Goal: Information Seeking & Learning: Find contact information

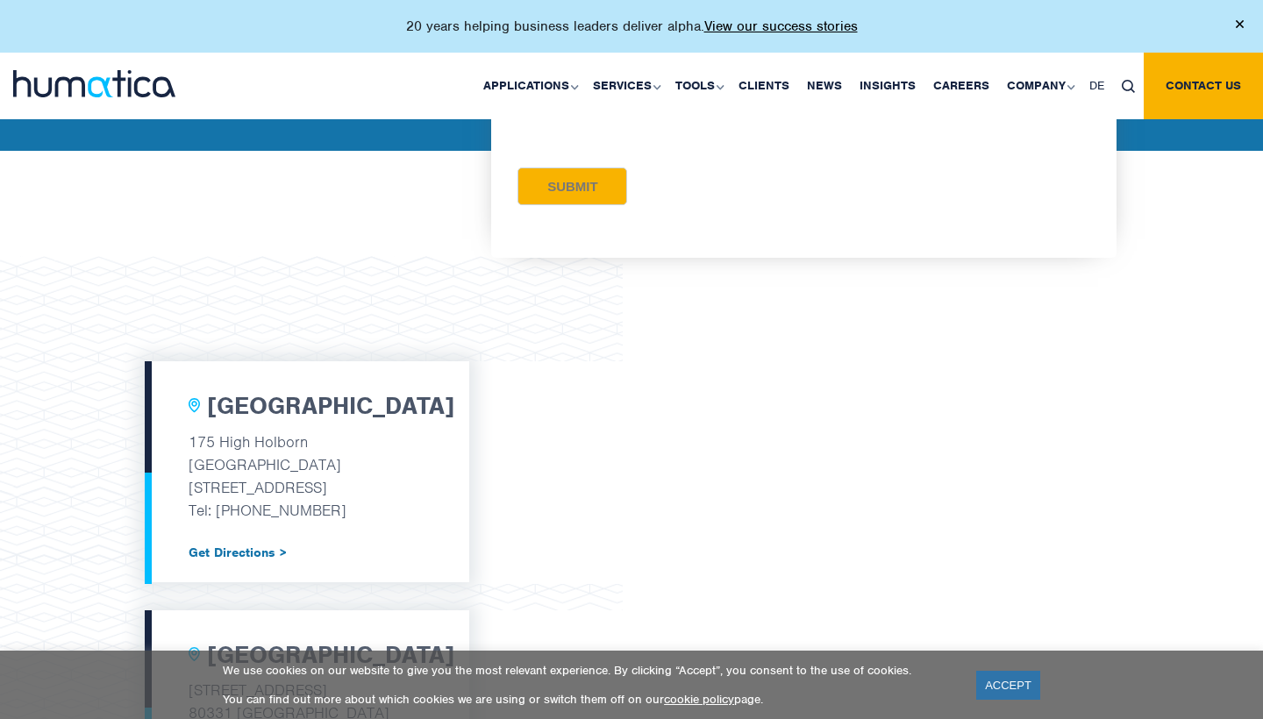
scroll to position [436, 0]
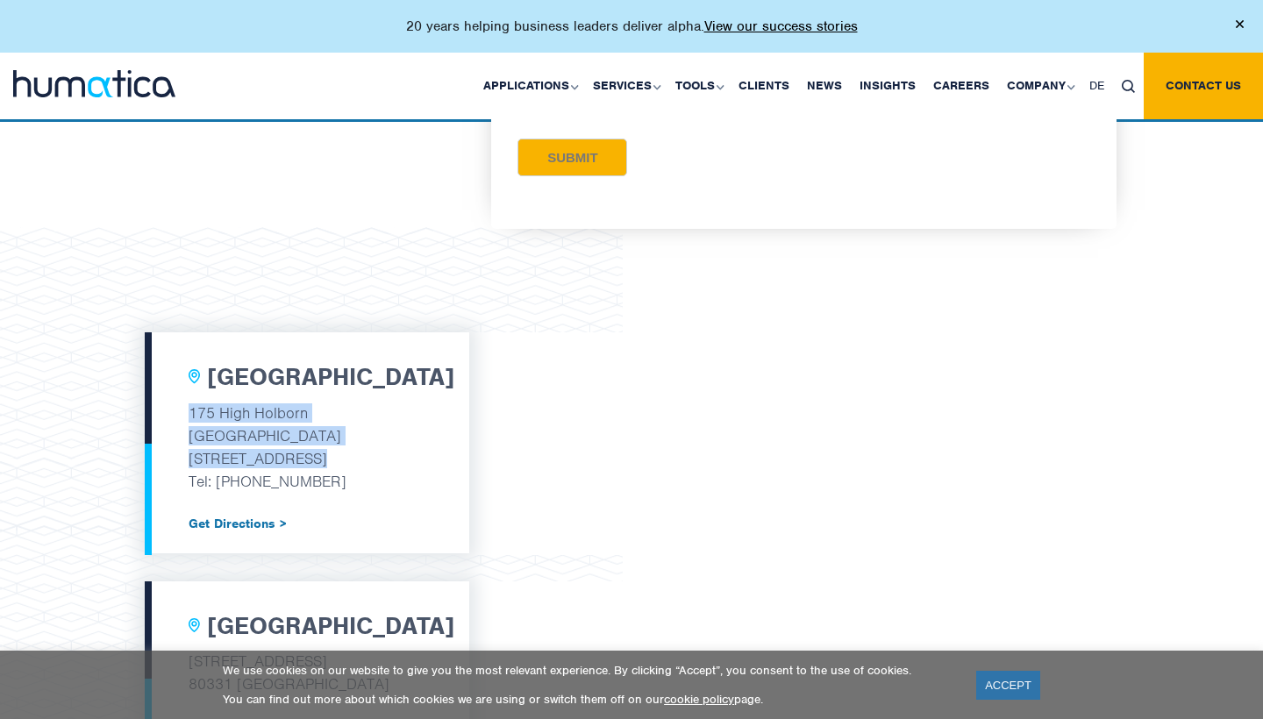
drag, startPoint x: 191, startPoint y: 411, endPoint x: 320, endPoint y: 450, distance: 134.6
click at [320, 450] on div "[GEOGRAPHIC_DATA] [STREET_ADDRESS] Tel: [PHONE_NUMBER] Get Directions >" at bounding box center [307, 442] width 325 height 221
copy div "[STREET_ADDRESS]"
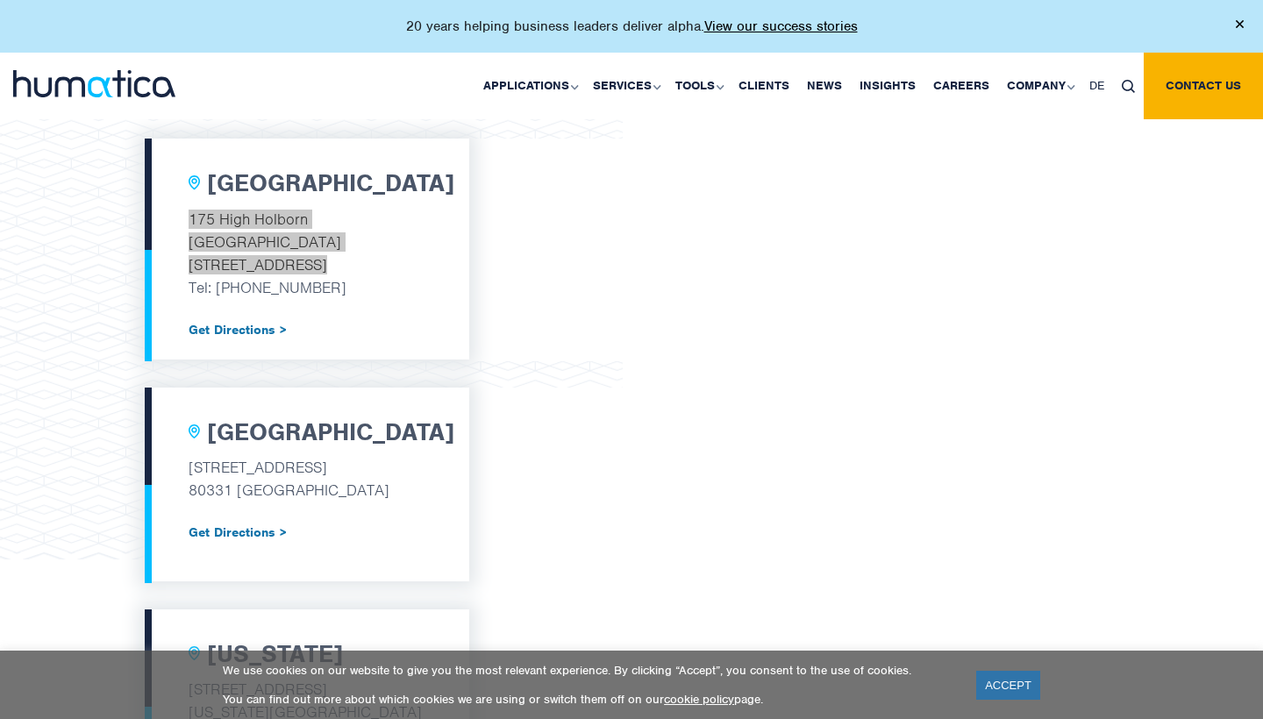
scroll to position [633, 0]
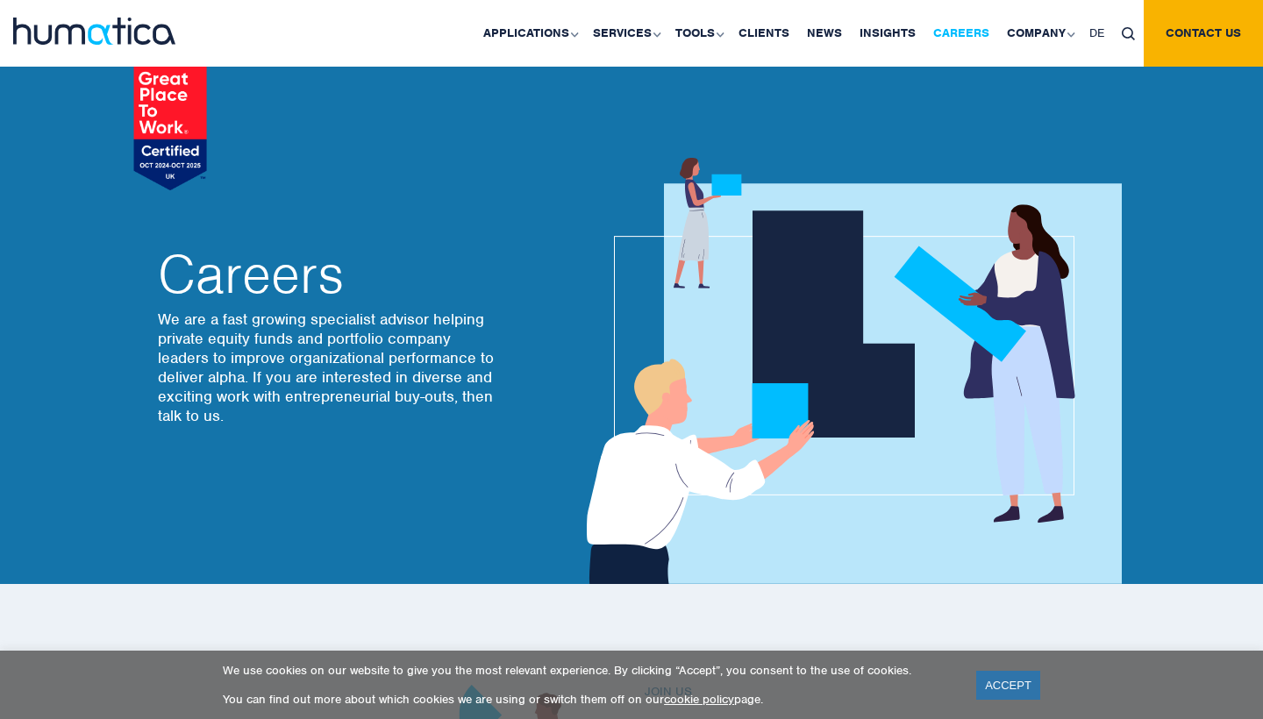
click at [952, 29] on link "Careers" at bounding box center [961, 33] width 74 height 67
click at [975, 36] on link "Careers" at bounding box center [961, 33] width 74 height 67
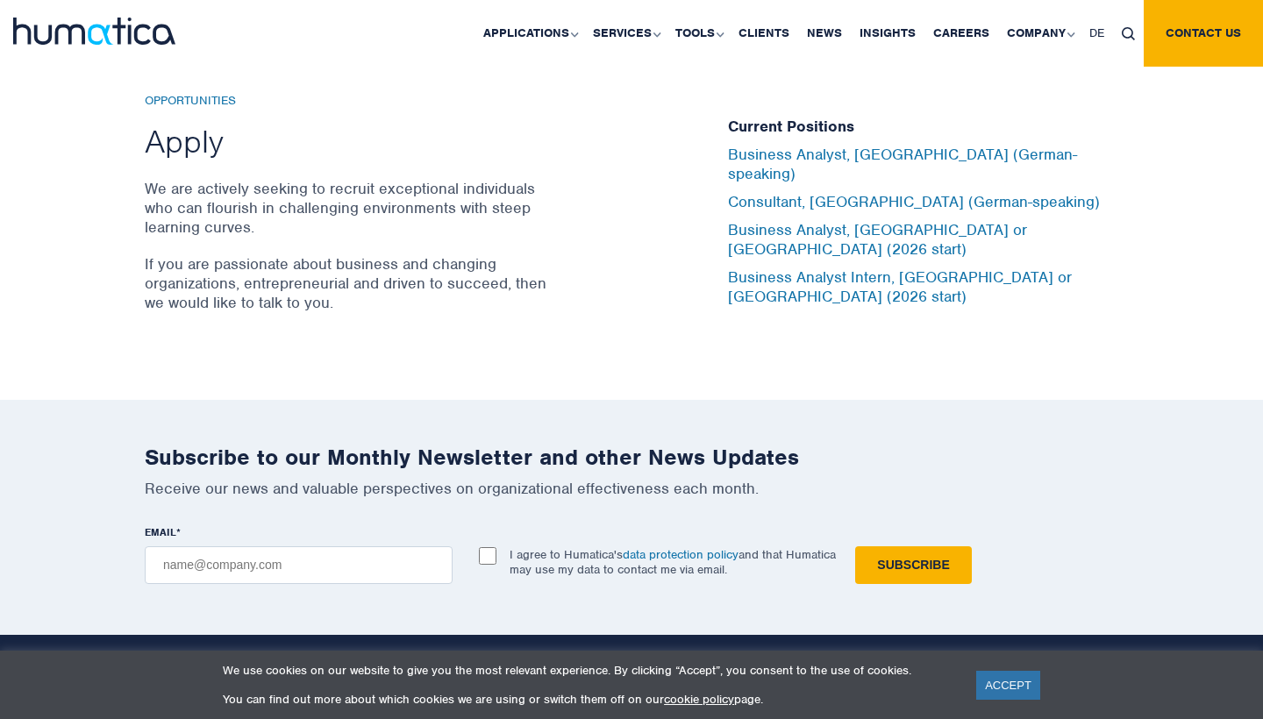
scroll to position [5829, 0]
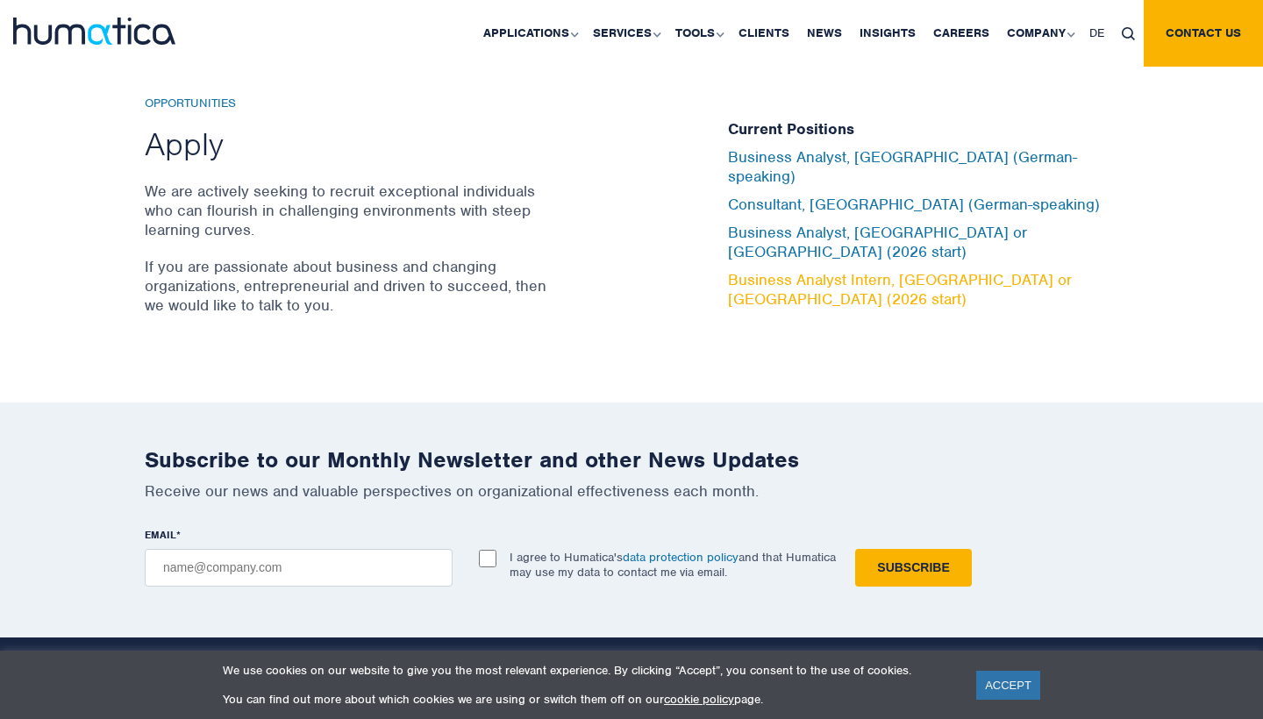
click at [868, 270] on link "Business Analyst Intern, London or Munich (2026 start)" at bounding box center [900, 289] width 344 height 39
